Goal: Information Seeking & Learning: Learn about a topic

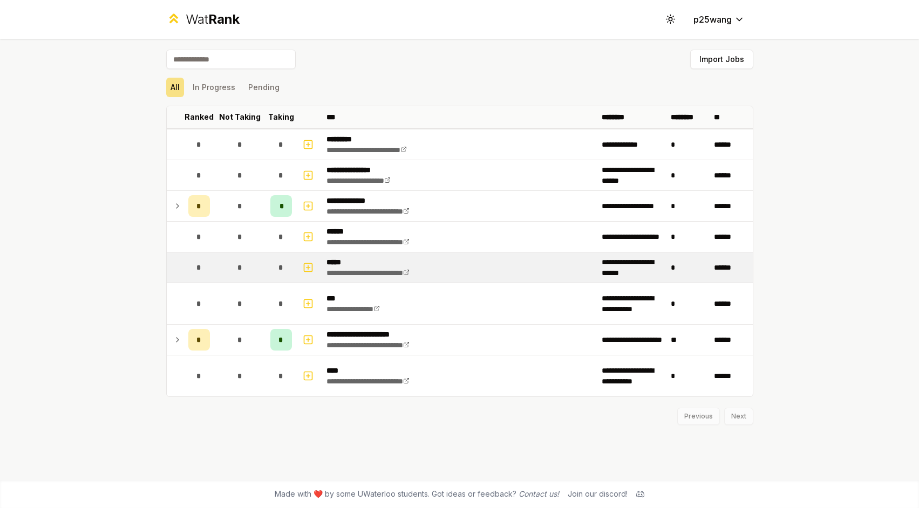
click at [255, 262] on td "*" at bounding box center [240, 268] width 52 height 30
click at [298, 263] on td at bounding box center [309, 268] width 26 height 30
click at [310, 267] on icon "button" at bounding box center [308, 267] width 11 height 13
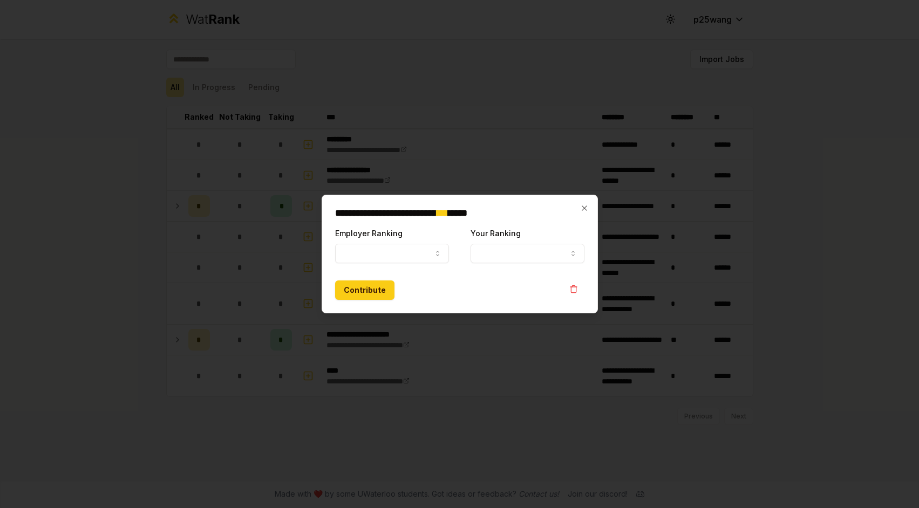
select select
click at [584, 206] on icon "button" at bounding box center [584, 208] width 9 height 9
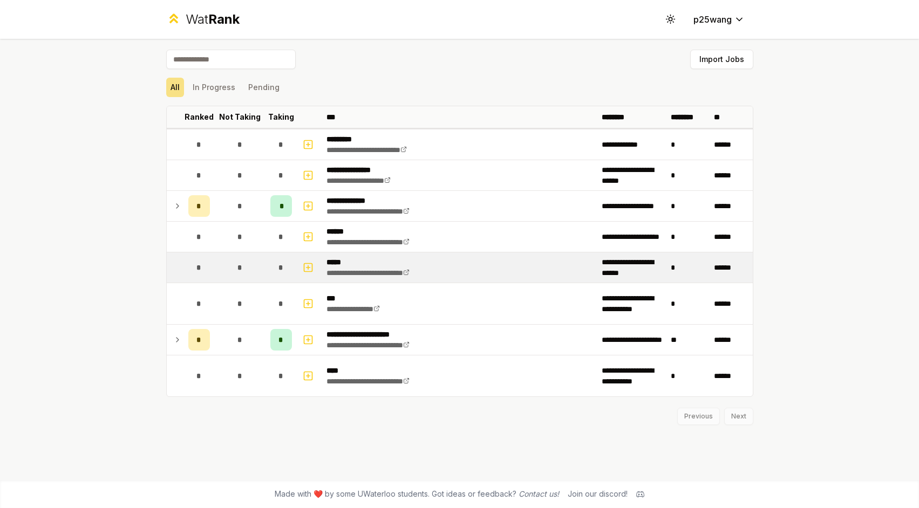
click at [267, 273] on td "*" at bounding box center [281, 268] width 30 height 30
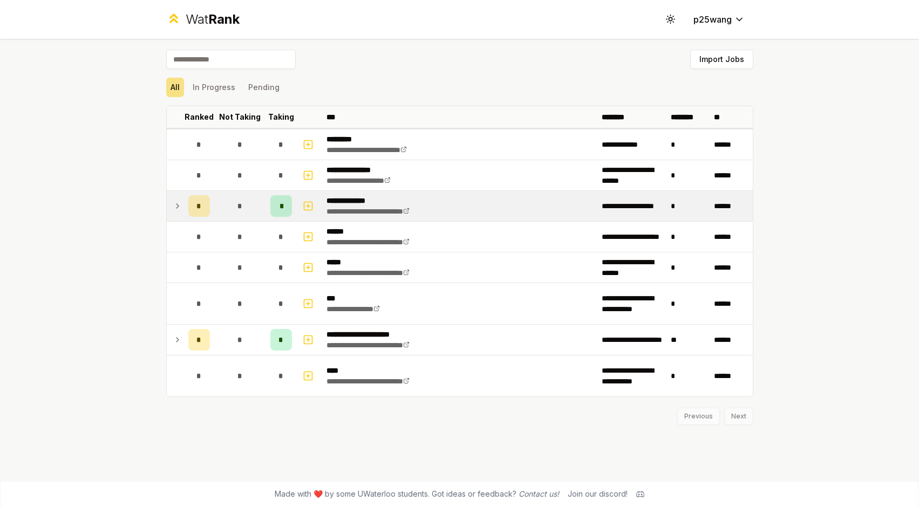
click at [183, 211] on td at bounding box center [175, 206] width 17 height 30
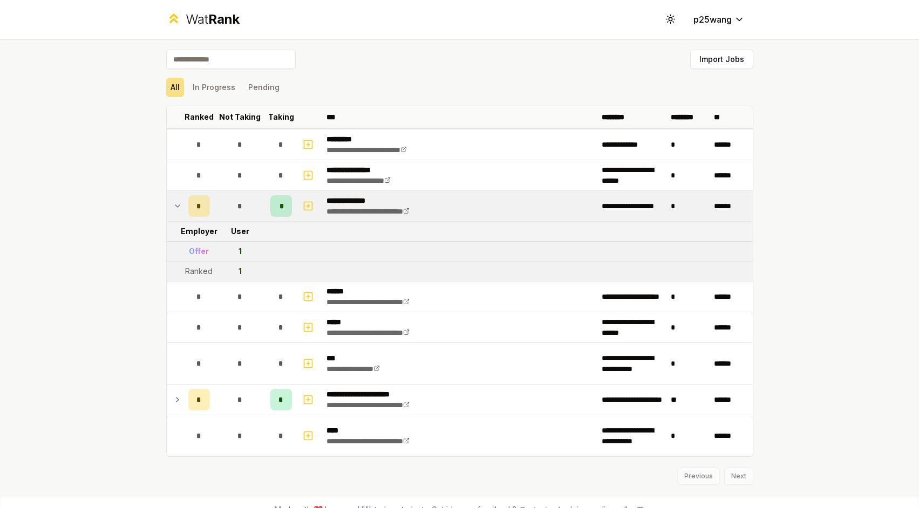
click at [199, 246] on div "Offer" at bounding box center [199, 251] width 20 height 11
click at [198, 247] on div "Offer" at bounding box center [199, 251] width 20 height 11
drag, startPoint x: 183, startPoint y: 256, endPoint x: 224, endPoint y: 260, distance: 41.7
click at [224, 260] on tr "Offer 1" at bounding box center [460, 252] width 586 height 20
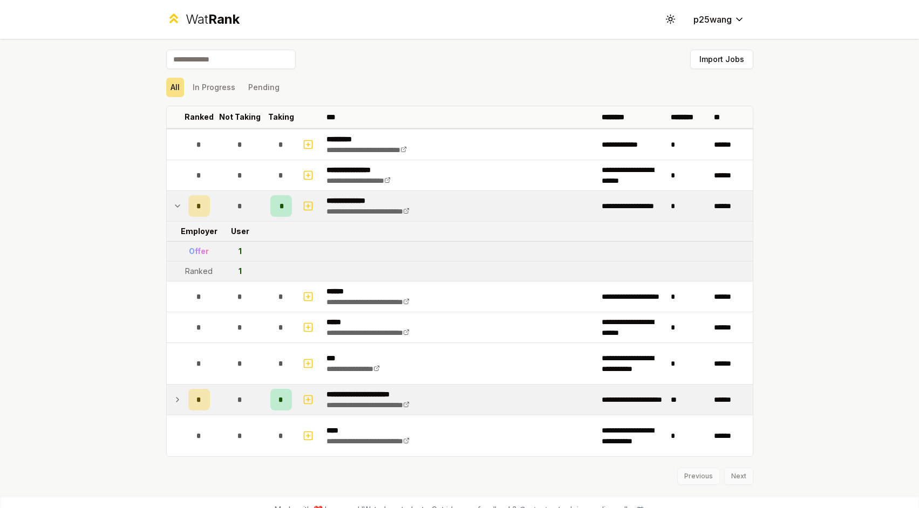
drag, startPoint x: 165, startPoint y: 399, endPoint x: 196, endPoint y: 406, distance: 31.5
click at [167, 398] on td at bounding box center [175, 400] width 17 height 30
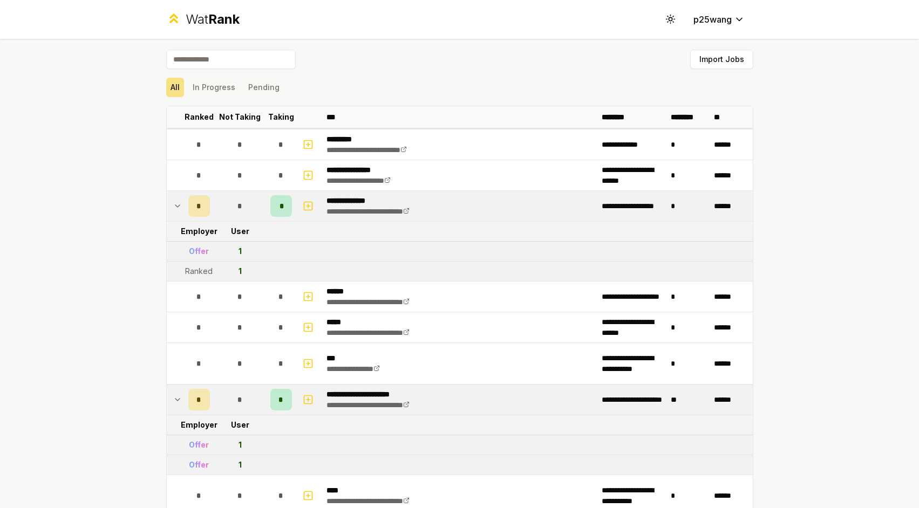
click at [179, 443] on td at bounding box center [175, 444] width 17 height 19
click at [184, 444] on td "Offer" at bounding box center [199, 444] width 30 height 19
